Goal: Navigation & Orientation: Find specific page/section

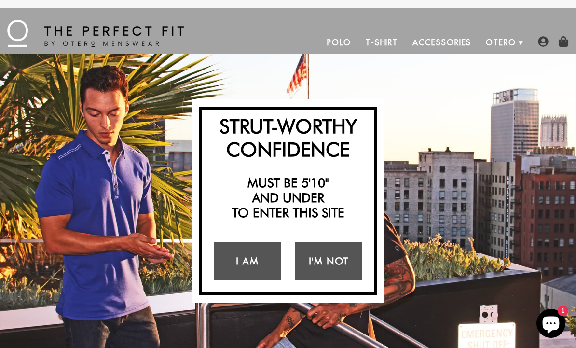
click at [242, 260] on link "I Am" at bounding box center [247, 261] width 67 height 39
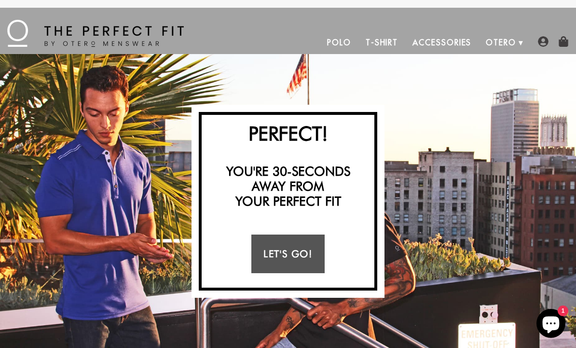
click at [301, 260] on link "Let's Go!" at bounding box center [287, 253] width 73 height 39
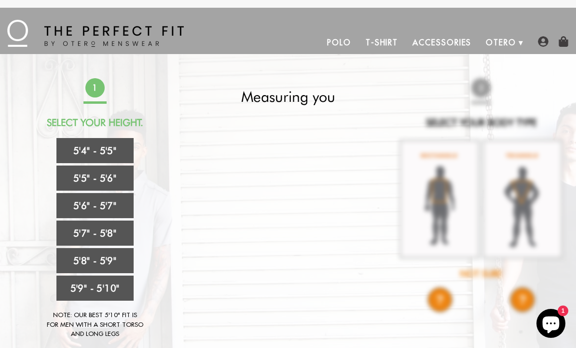
click at [117, 181] on link "5'5" - 5'6"" at bounding box center [94, 177] width 77 height 25
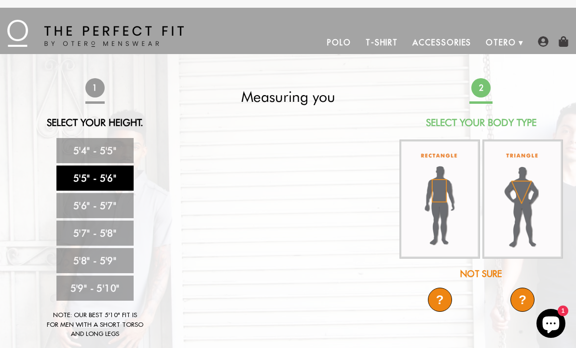
click at [479, 271] on div "Not Sure" at bounding box center [481, 273] width 165 height 13
click at [479, 269] on div "Not Sure" at bounding box center [481, 273] width 165 height 13
click at [107, 152] on link "5'4" - 5'5"" at bounding box center [94, 150] width 77 height 25
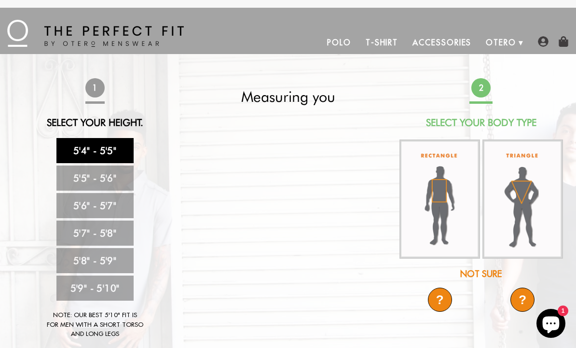
click at [448, 38] on link "Accessories" at bounding box center [441, 42] width 73 height 23
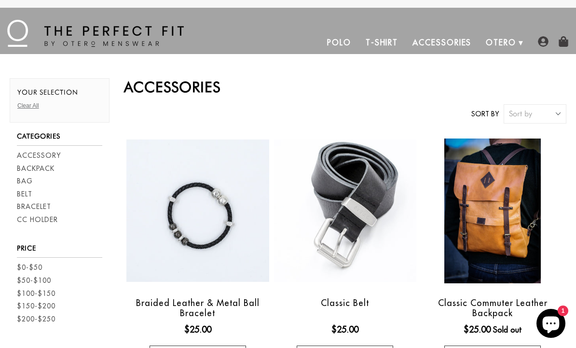
click at [340, 46] on link "Polo" at bounding box center [339, 42] width 39 height 23
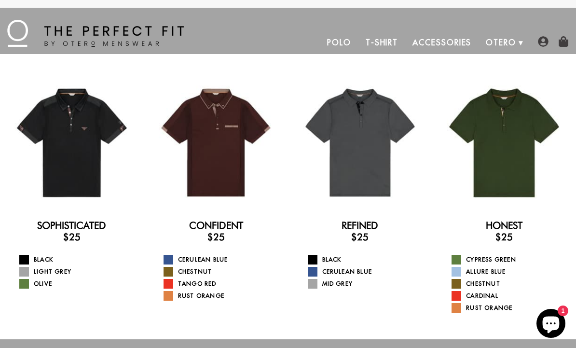
click at [378, 41] on link "T-Shirt" at bounding box center [381, 42] width 47 height 23
